Goal: Book appointment/travel/reservation

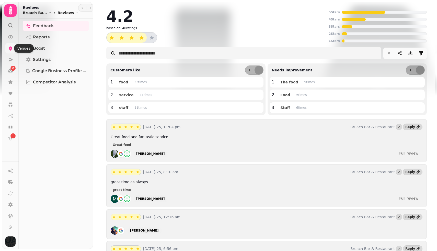
click at [13, 48] on icon at bounding box center [10, 48] width 5 height 5
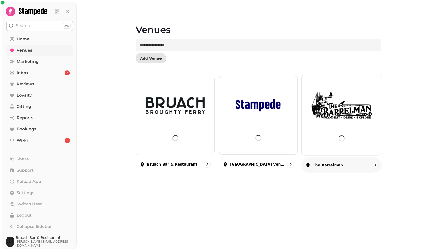
click at [329, 83] on div at bounding box center [342, 115] width 80 height 80
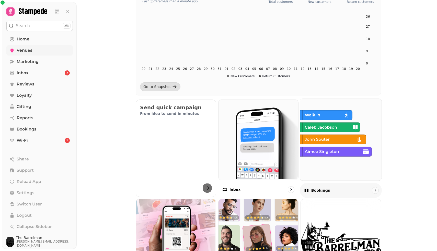
scroll to position [84, 0]
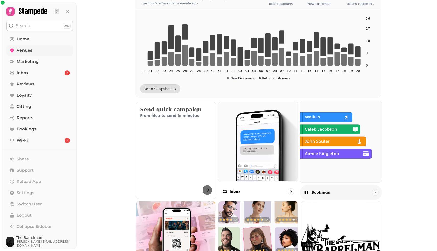
click at [345, 146] on img at bounding box center [341, 141] width 82 height 82
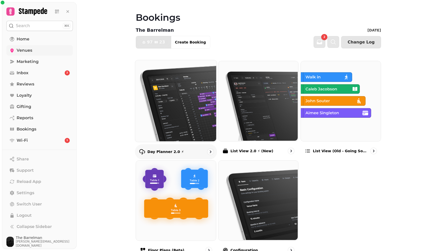
click at [166, 103] on img at bounding box center [176, 101] width 82 height 82
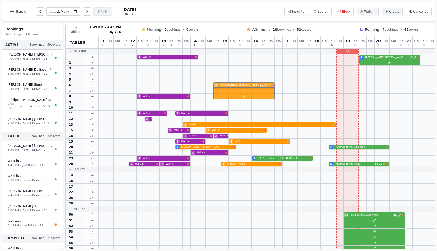
click at [255, 85] on div "11 [PERSON_NAME] 3" at bounding box center [297, 85] width 399 height 6
select select "****"
select select "**"
select select "******"
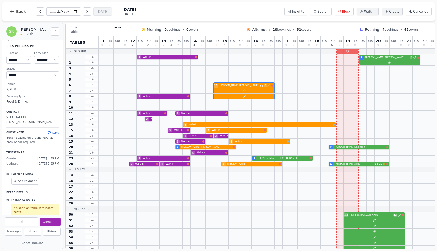
scroll to position [9, 0]
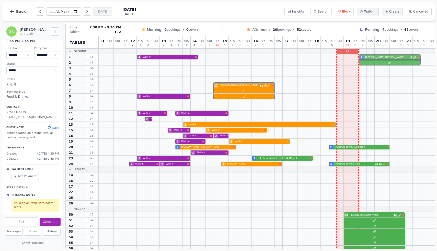
click at [397, 58] on div "4 Walk-in 9 [PERSON_NAME] 2" at bounding box center [297, 57] width 399 height 6
select select "*"
select select "******"
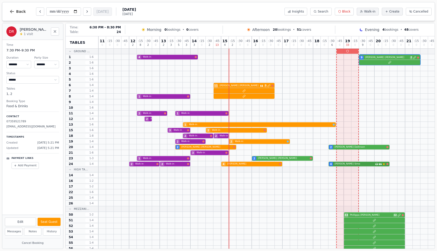
click at [362, 165] on div "2 Walk-in 2 Walk-in 4 [PERSON_NAME] 4 [PERSON_NAME] Has conversation thread Cus…" at bounding box center [297, 164] width 399 height 6
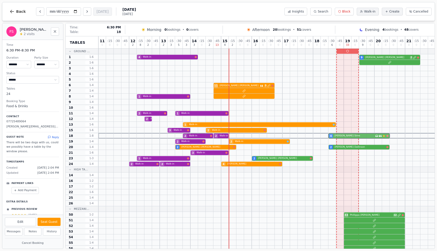
drag, startPoint x: 335, startPoint y: 164, endPoint x: 335, endPoint y: 137, distance: 27.1
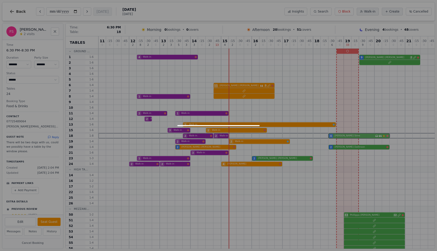
click at [335, 137] on div "11 0 : 15 0 : 30 0 : 45 0 12 2 : 15 8 : 30 2 : 45 0 13 2 : 15 3 : 30 5 : 45 3 1…" at bounding box center [297, 168] width 399 height 265
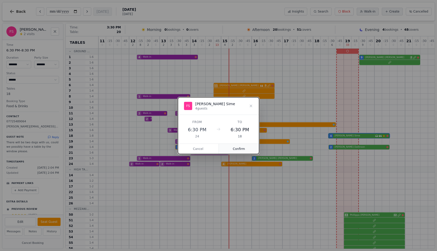
click at [239, 148] on button "Confirm" at bounding box center [239, 149] width 41 height 10
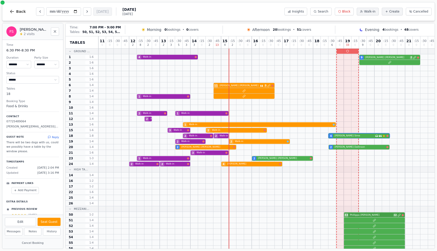
click at [374, 216] on div "33 [PERSON_NAME] 12" at bounding box center [297, 215] width 399 height 6
select select "*"
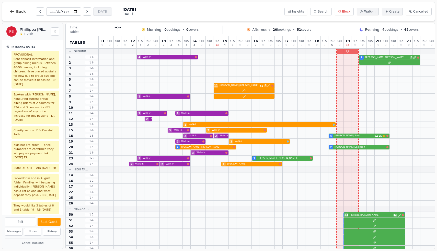
scroll to position [144, 0]
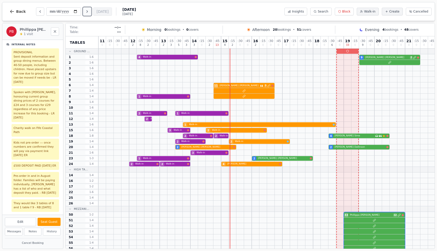
click at [90, 14] on button "Next day" at bounding box center [87, 11] width 8 height 8
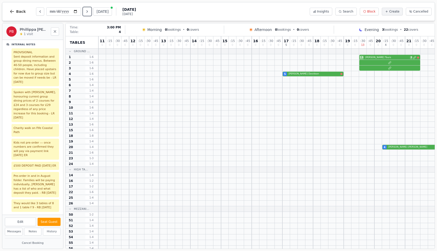
scroll to position [0, 62]
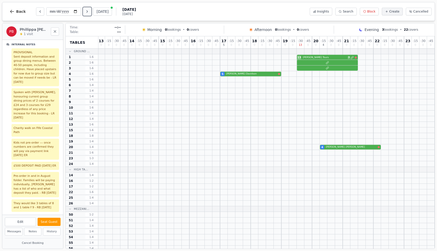
click at [89, 12] on icon "Next day" at bounding box center [87, 11] width 4 height 4
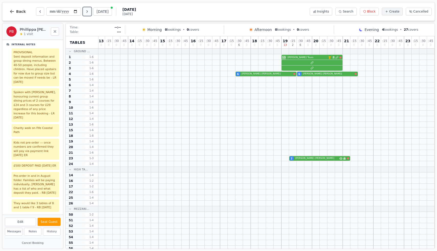
click at [89, 12] on icon "Next day" at bounding box center [87, 11] width 4 height 4
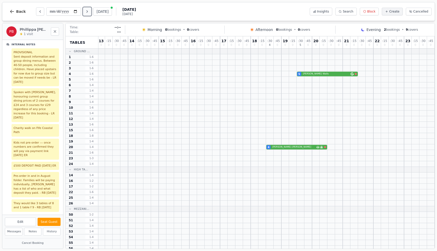
click at [89, 12] on icon "Next day" at bounding box center [87, 11] width 4 height 4
type input "**********"
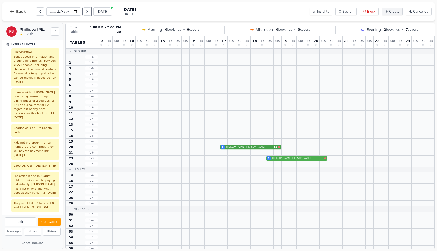
click at [245, 149] on div "4 [PERSON_NAME]" at bounding box center [235, 147] width 399 height 6
select select "*"
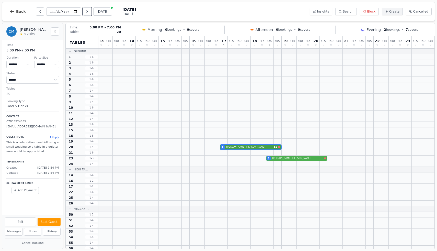
scroll to position [0, 0]
click at [89, 10] on icon "Next day" at bounding box center [87, 11] width 4 height 4
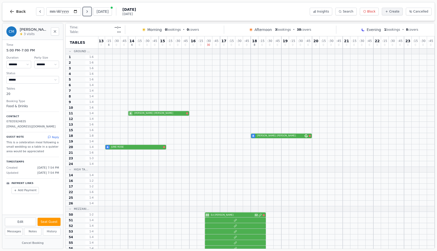
click at [89, 10] on icon "Next day" at bounding box center [87, 11] width 4 height 4
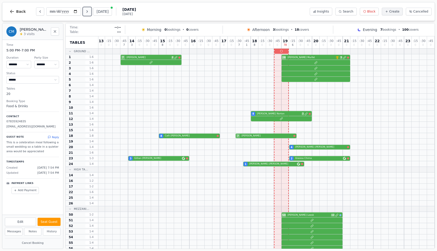
click at [89, 10] on icon "Next day" at bounding box center [87, 11] width 4 height 4
type input "**********"
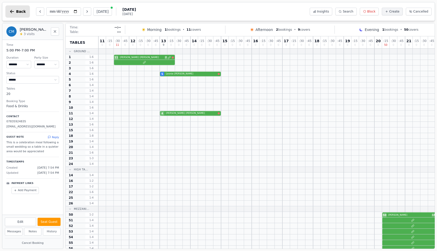
click at [22, 12] on span "Back" at bounding box center [21, 12] width 10 height 4
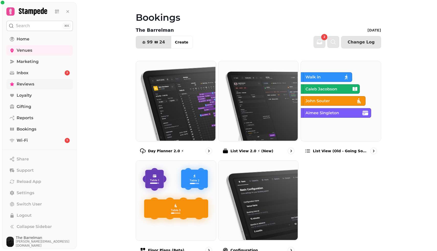
click at [31, 86] on span "Reviews" at bounding box center [26, 84] width 18 height 6
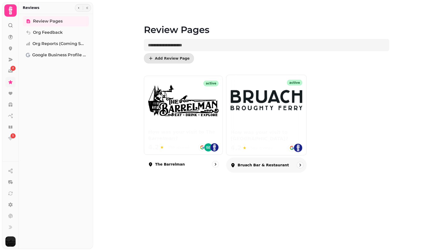
click at [251, 100] on img at bounding box center [267, 100] width 72 height 20
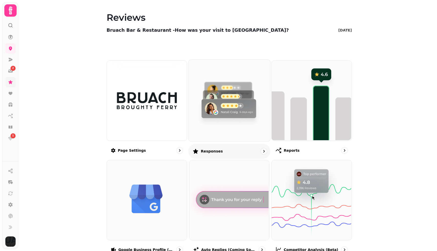
click at [231, 109] on img at bounding box center [229, 100] width 82 height 82
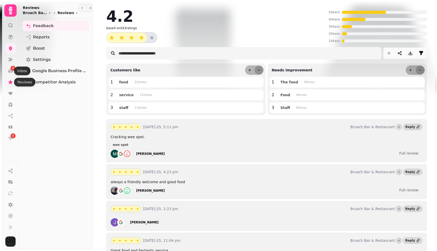
click at [11, 85] on link at bounding box center [10, 82] width 10 height 10
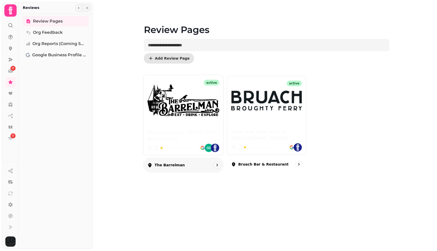
click at [189, 99] on img at bounding box center [183, 100] width 72 height 32
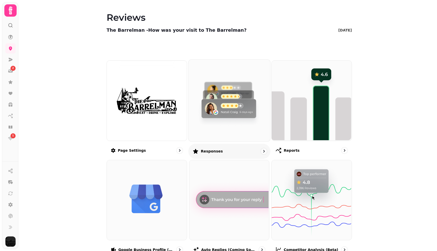
click at [230, 113] on img at bounding box center [229, 100] width 82 height 82
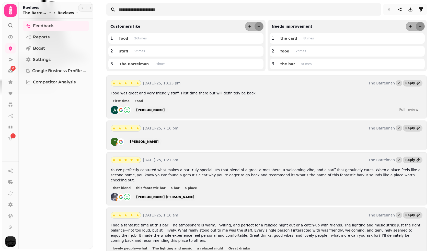
scroll to position [56, 0]
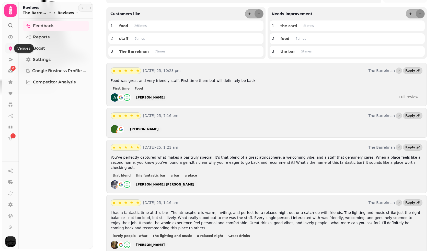
click at [13, 51] on icon at bounding box center [10, 48] width 5 height 5
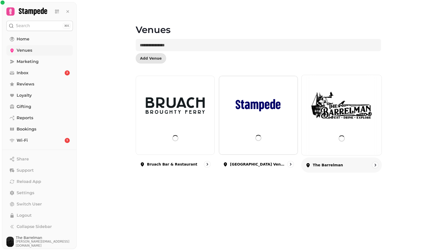
click at [320, 96] on img at bounding box center [342, 104] width 60 height 33
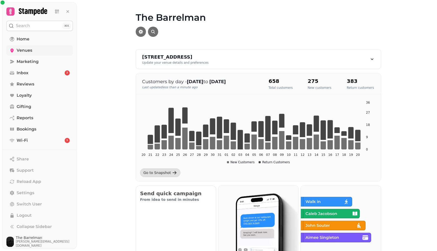
click at [24, 51] on span "Venues" at bounding box center [25, 50] width 16 height 6
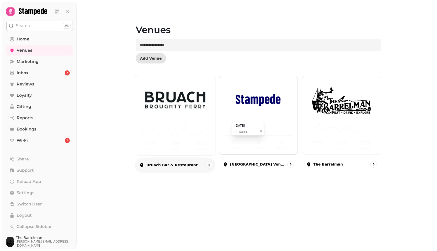
click at [189, 123] on icon at bounding box center [175, 129] width 72 height 17
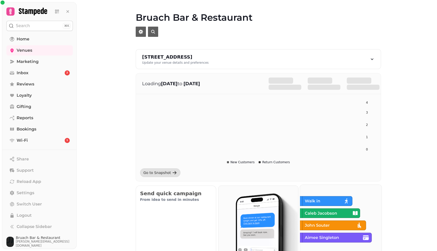
click at [313, 214] on img at bounding box center [341, 225] width 82 height 82
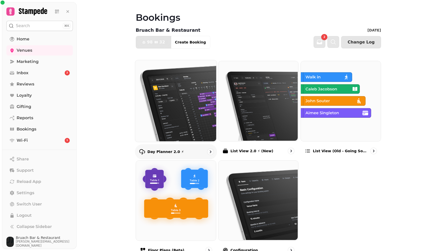
click at [180, 115] on img at bounding box center [176, 101] width 82 height 82
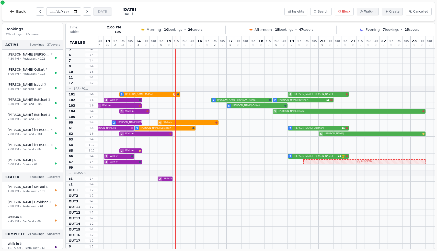
scroll to position [30, 93]
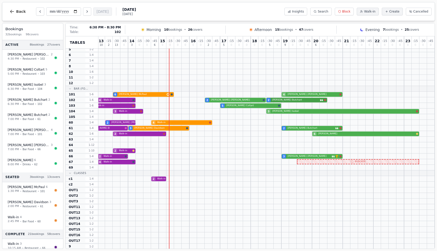
click at [299, 101] on div "3 Walk-in 4 Walk-in 2 [PERSON_NAME] 2 [PERSON_NAME]" at bounding box center [219, 100] width 429 height 6
select select "****"
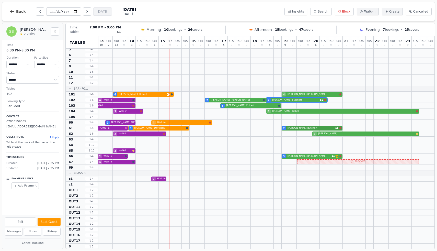
click at [312, 128] on div "2 Walk-in 4 [PERSON_NAME] B 3 [PERSON_NAME] 2 [PERSON_NAME]" at bounding box center [219, 128] width 429 height 6
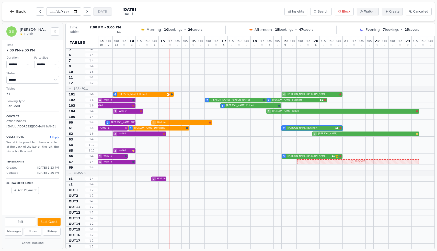
click at [309, 129] on div "2 Walk-in 4 [PERSON_NAME] B 3 [PERSON_NAME] 2 [PERSON_NAME]" at bounding box center [219, 128] width 429 height 6
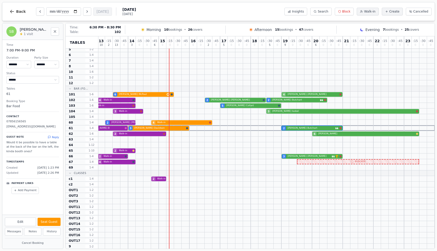
click at [298, 99] on div "3 Walk-in 4 Walk-in 2 [PERSON_NAME] 2 [PERSON_NAME]" at bounding box center [219, 100] width 429 height 6
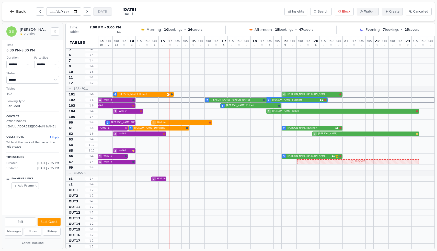
click at [310, 127] on div "2 Walk-in 4 [PERSON_NAME] B 3 [PERSON_NAME] 2 [PERSON_NAME]" at bounding box center [219, 128] width 429 height 6
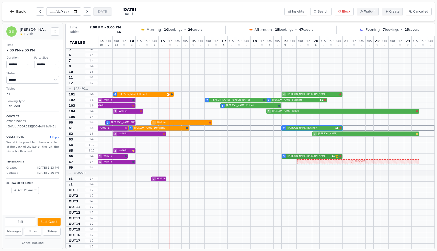
click at [305, 156] on div "3 Walk-in 2 Walk-in 3 [PERSON_NAME] VIP customer (6 visits)" at bounding box center [219, 156] width 429 height 6
select select "*"
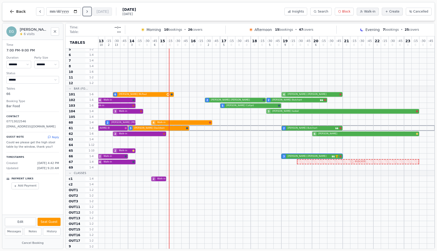
click at [86, 12] on button "Next day" at bounding box center [87, 11] width 8 height 8
type input "**********"
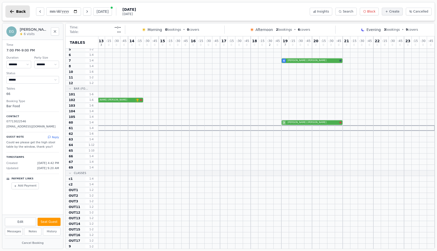
click at [14, 14] on icon "button" at bounding box center [11, 11] width 5 height 5
